Goal: Task Accomplishment & Management: Manage account settings

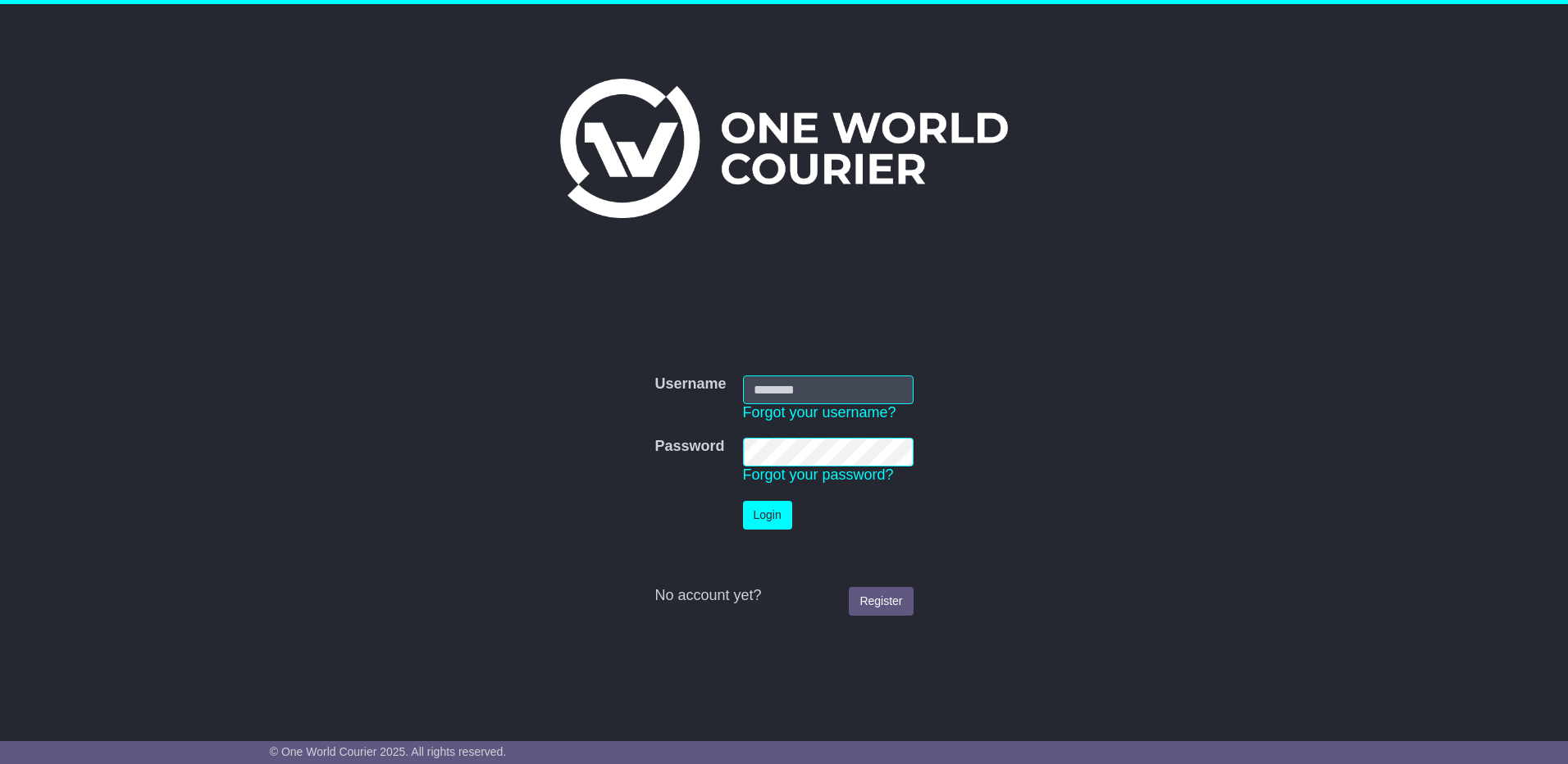
type input "**********"
click at [766, 507] on button "Login" at bounding box center [768, 515] width 50 height 29
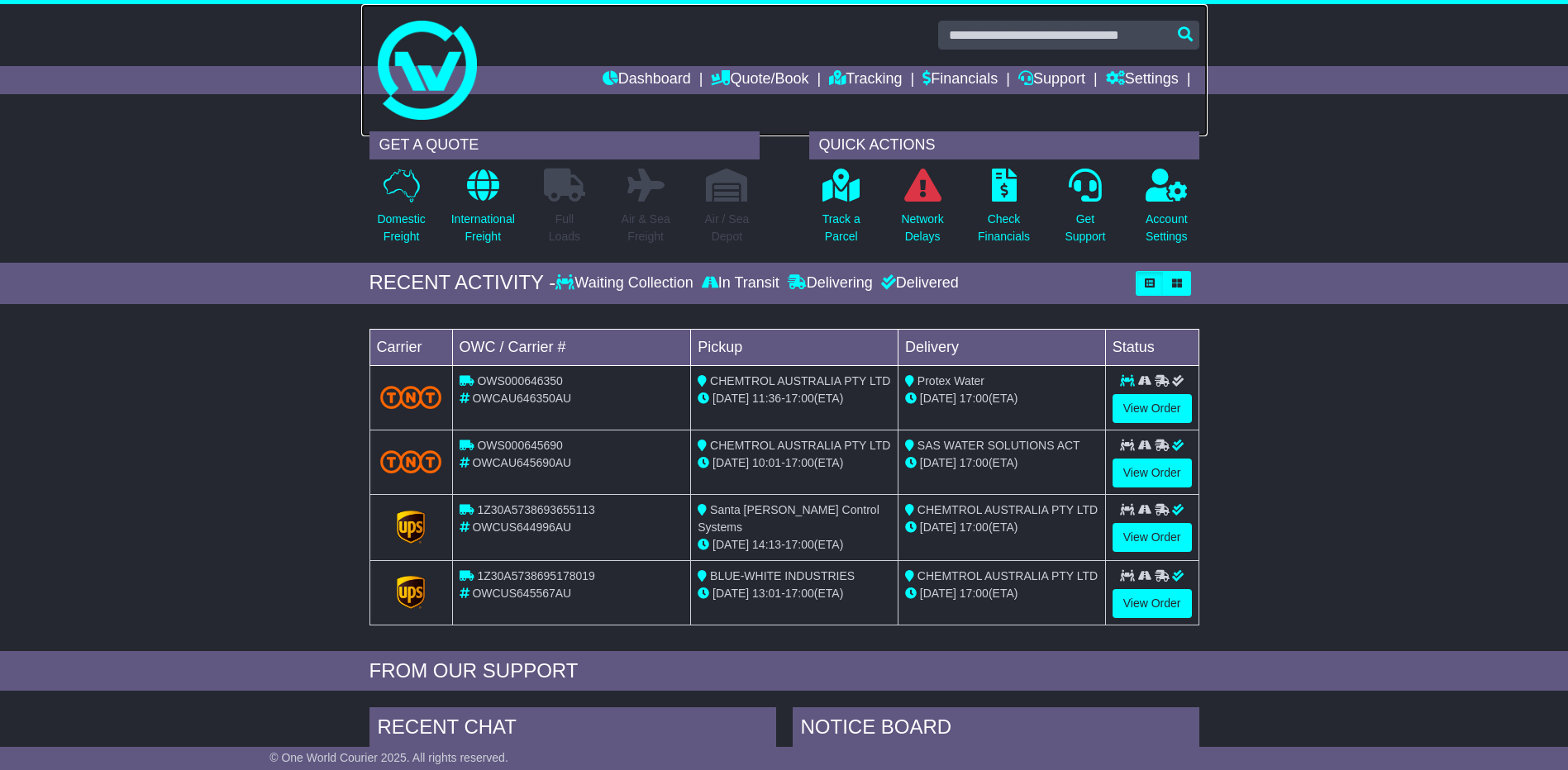
click at [431, 113] on img at bounding box center [426, 70] width 99 height 99
click at [424, 116] on img at bounding box center [426, 70] width 99 height 99
